Goal: Task Accomplishment & Management: Manage account settings

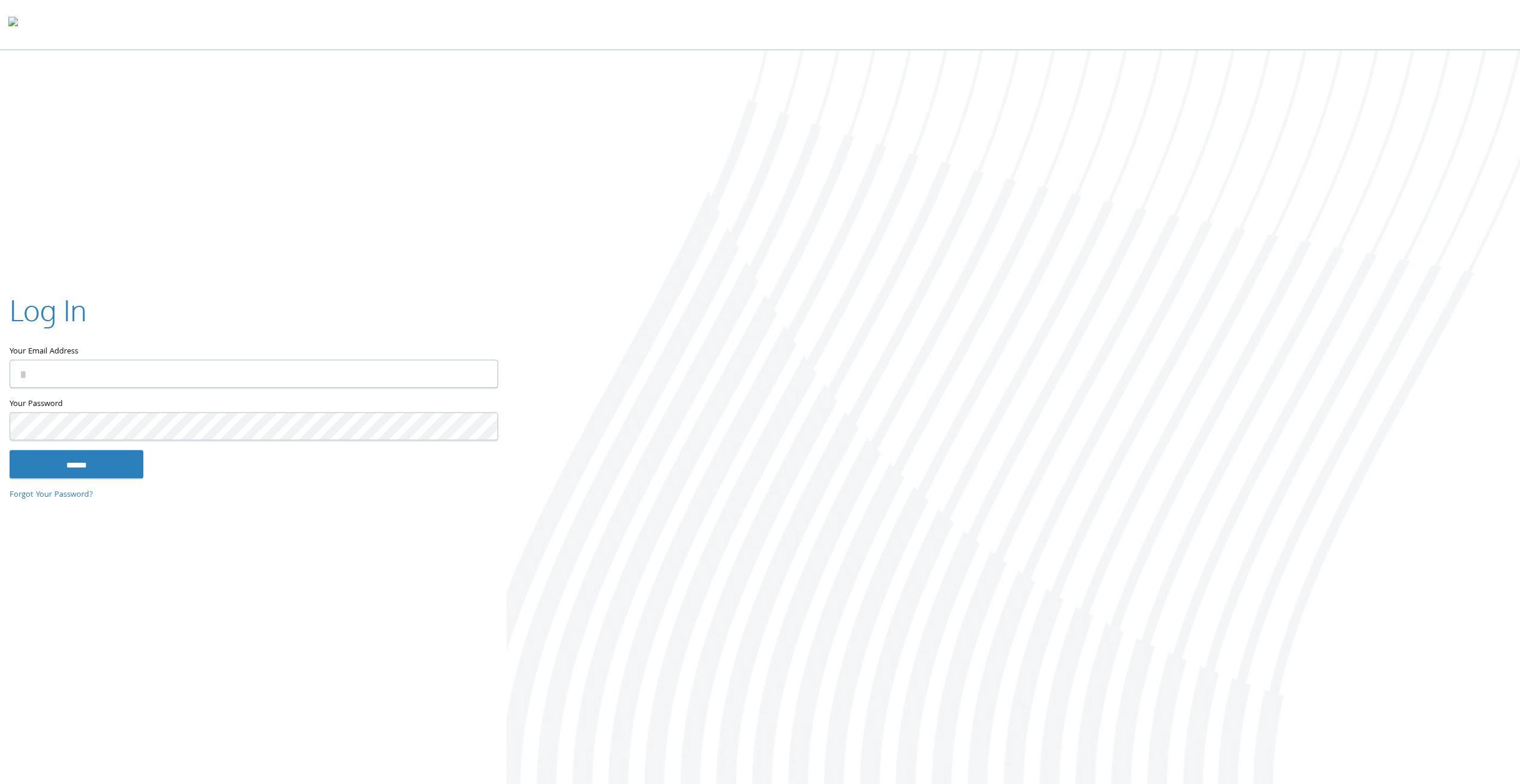
click at [151, 374] on input "Your Email Address" at bounding box center [254, 373] width 489 height 28
type input "**********"
click at [10, 450] on input "******" at bounding box center [76, 464] width 134 height 29
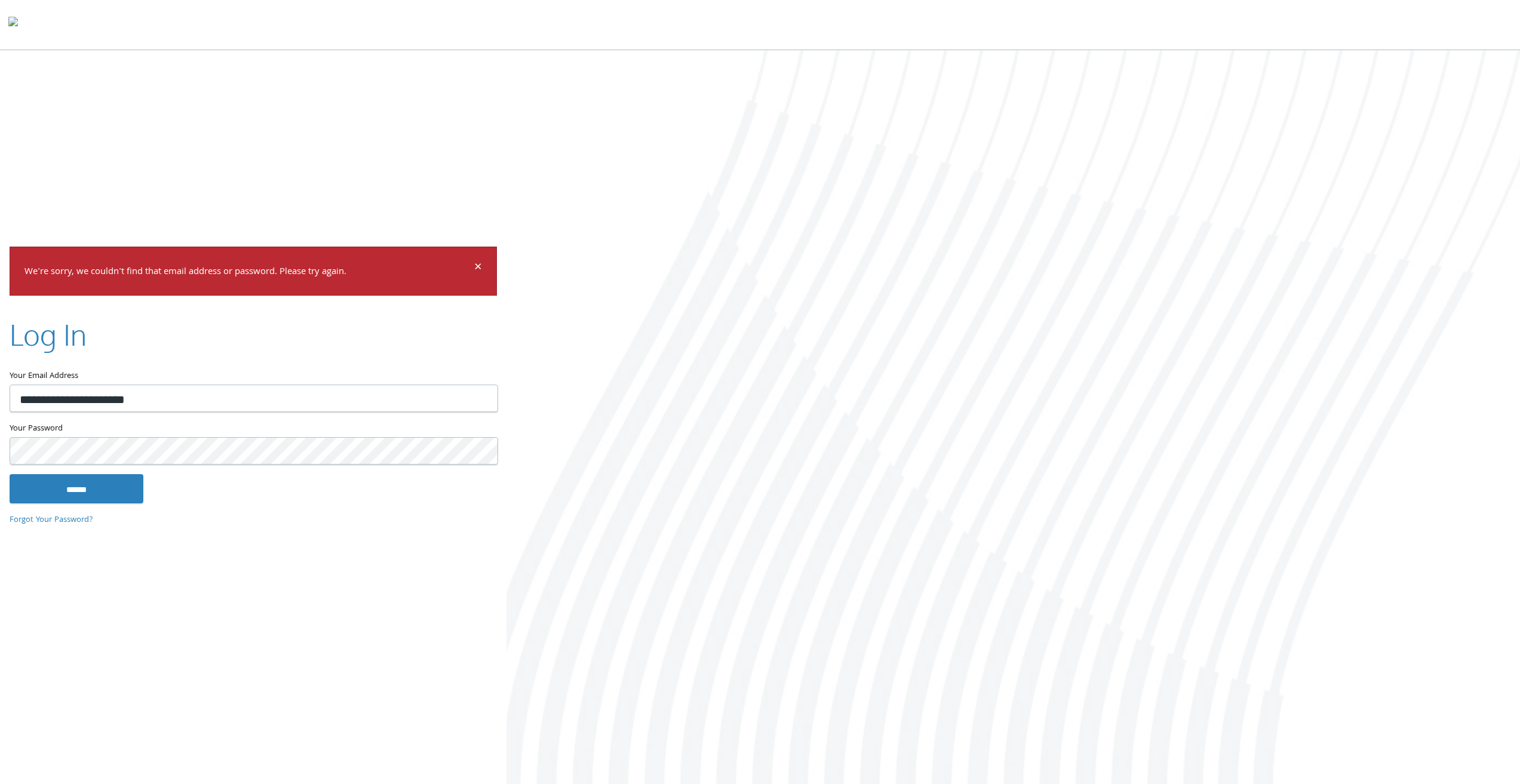
click at [10, 474] on input "******" at bounding box center [76, 489] width 134 height 29
